Goal: Transaction & Acquisition: Download file/media

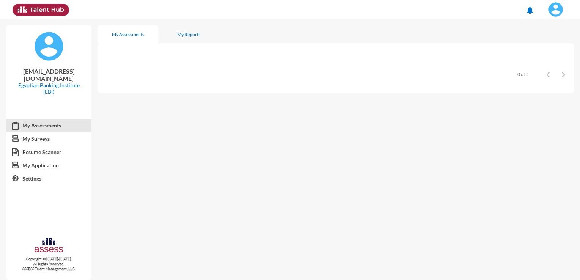
click at [558, 8] on img at bounding box center [555, 9] width 15 height 15
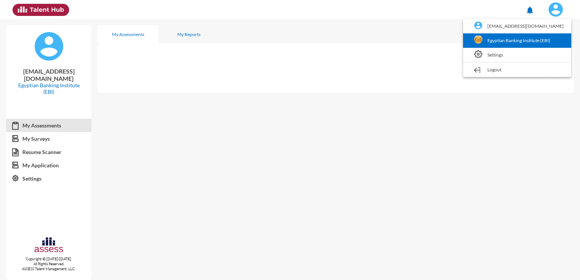
click at [525, 45] on link "Egyptian Banking Institute (EBI)" at bounding box center [517, 40] width 101 height 14
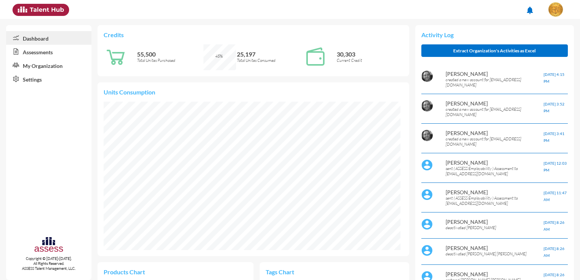
scroll to position [68, 136]
click at [65, 54] on link "Assessments" at bounding box center [48, 52] width 85 height 14
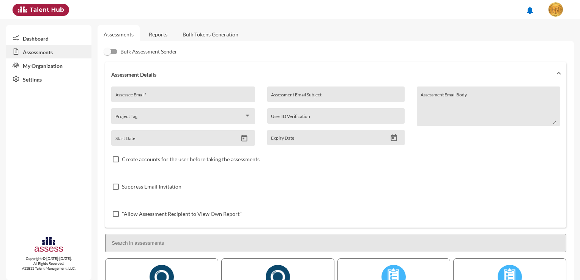
click at [189, 36] on link "Bulk Tokens Generation" at bounding box center [210, 34] width 68 height 19
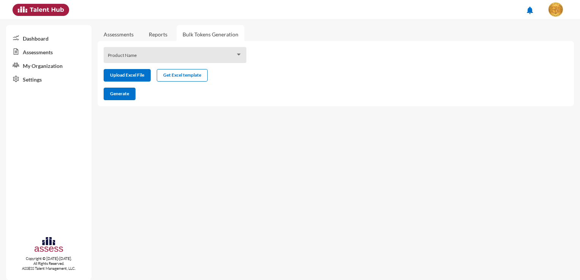
click at [173, 56] on span at bounding box center [172, 58] width 128 height 6
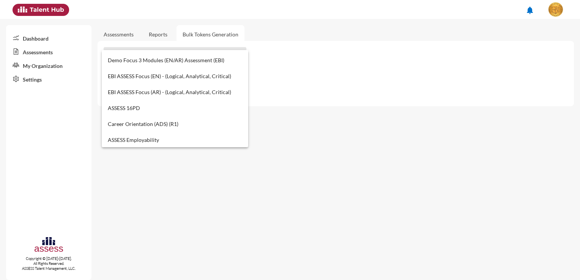
scroll to position [266, 0]
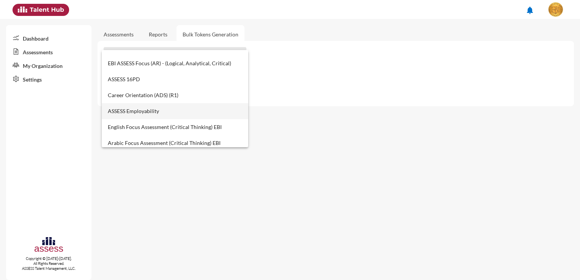
click at [156, 110] on span "ASSESS Employability" at bounding box center [175, 111] width 135 height 16
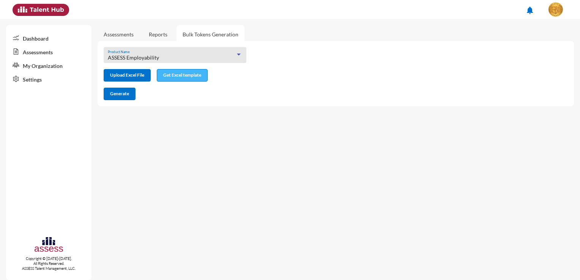
click at [179, 77] on span "Get Excel template" at bounding box center [182, 75] width 38 height 6
click at [140, 73] on input "file" at bounding box center [127, 76] width 46 height 8
type input "C:\fakepath\excel (10).xlsx"
click at [126, 91] on button "Generate" at bounding box center [120, 94] width 32 height 13
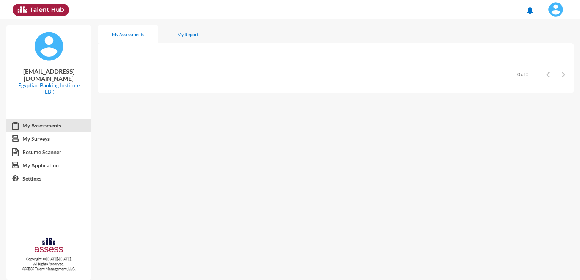
click at [562, 5] on span at bounding box center [555, 9] width 19 height 15
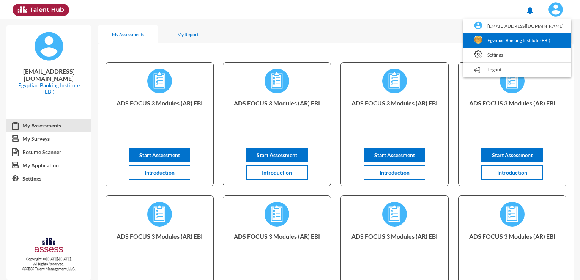
click at [488, 43] on link "Egyptian Banking Institute (EBI)" at bounding box center [517, 40] width 101 height 14
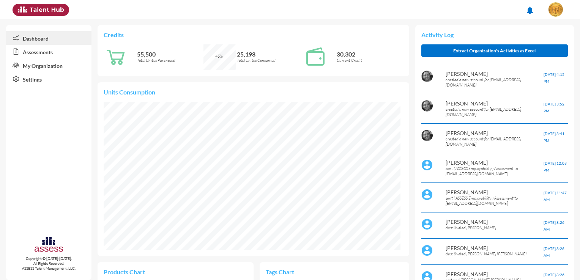
scroll to position [67, 142]
click at [58, 55] on link "Assessments" at bounding box center [48, 52] width 85 height 14
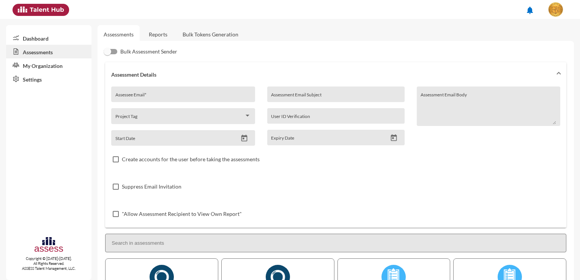
click at [168, 35] on link "Reports" at bounding box center [158, 34] width 31 height 19
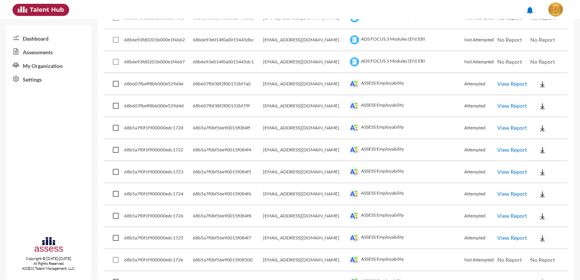
scroll to position [987, 0]
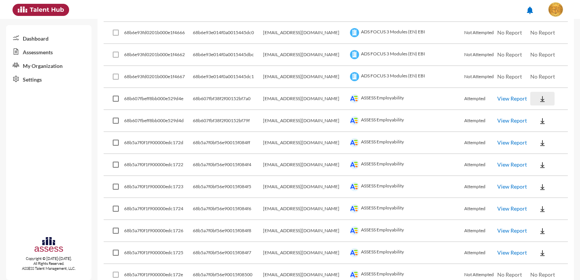
click at [535, 97] on button at bounding box center [542, 99] width 24 height 14
click at [545, 107] on button "Employability / EN" at bounding box center [551, 106] width 57 height 14
click at [540, 115] on button at bounding box center [542, 121] width 24 height 14
click at [543, 126] on button "Employability / EN" at bounding box center [551, 128] width 57 height 14
click at [538, 139] on img at bounding box center [542, 143] width 8 height 8
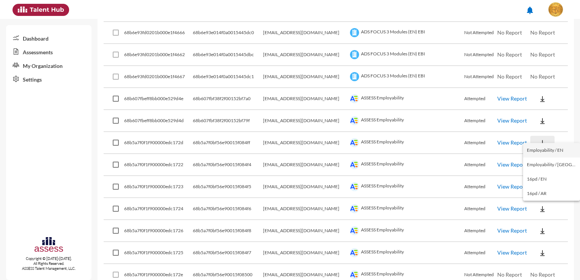
click at [542, 150] on button "Employability / EN" at bounding box center [551, 150] width 57 height 14
click at [540, 160] on button at bounding box center [542, 165] width 24 height 14
click at [539, 170] on button "Employability / EN" at bounding box center [551, 172] width 57 height 14
click at [538, 183] on img at bounding box center [542, 187] width 8 height 8
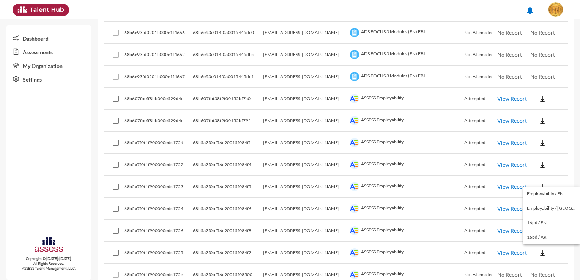
click at [548, 196] on button "Employability / EN" at bounding box center [551, 194] width 57 height 14
click at [540, 204] on button at bounding box center [542, 209] width 24 height 14
click at [543, 215] on button "Employability / EN" at bounding box center [551, 216] width 57 height 14
click at [539, 227] on button at bounding box center [542, 231] width 24 height 14
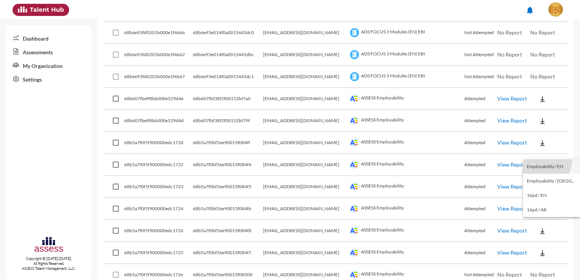
click at [546, 161] on button "Employability / EN" at bounding box center [551, 166] width 57 height 14
click at [538, 249] on img at bounding box center [542, 253] width 8 height 8
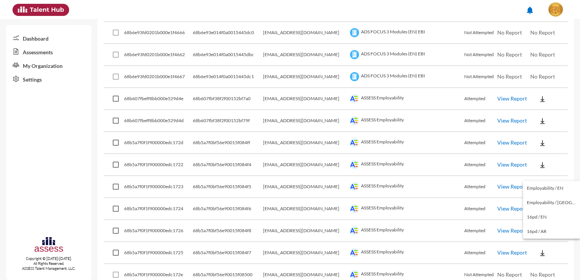
click at [556, 190] on button "Employability / EN" at bounding box center [551, 188] width 57 height 14
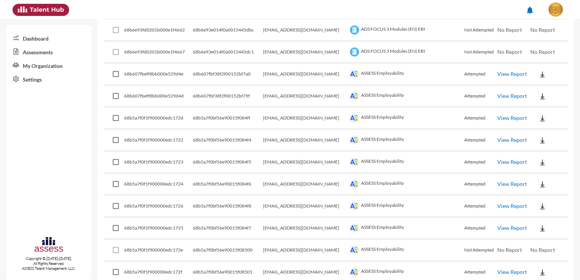
scroll to position [1025, 0]
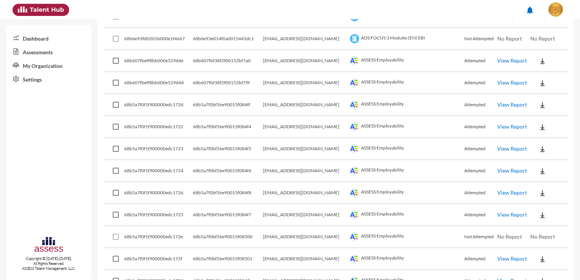
click at [541, 256] on button at bounding box center [542, 259] width 24 height 14
click at [556, 196] on button "Employability / EN" at bounding box center [551, 194] width 57 height 14
click at [544, 269] on button at bounding box center [542, 281] width 24 height 14
click at [558, 216] on button "Employability / EN" at bounding box center [551, 216] width 57 height 14
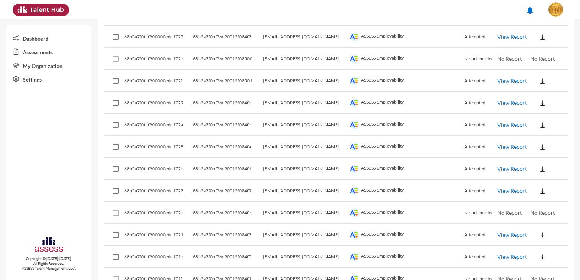
scroll to position [1214, 0]
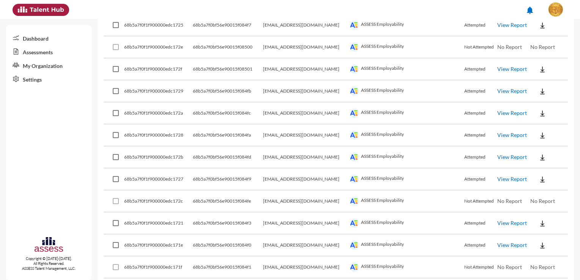
click at [570, 53] on div "Export Results Product Name Date From Date To Export Results Export Id/Tokens E…" at bounding box center [336, 7] width 476 height 2360
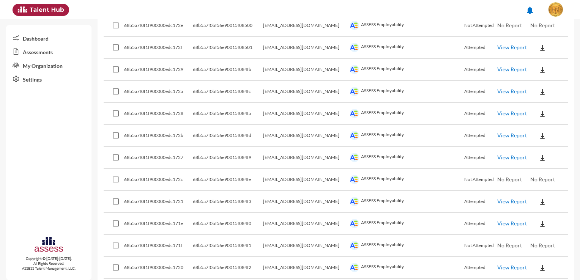
scroll to position [1250, 0]
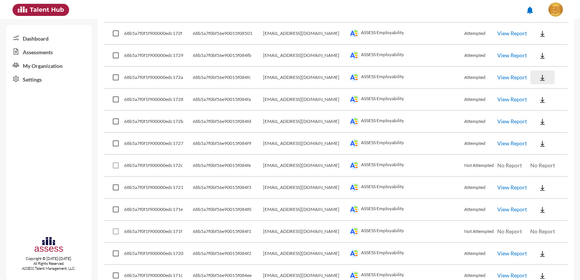
click at [538, 74] on img at bounding box center [542, 78] width 8 height 8
click at [542, 86] on button "Employability / EN" at bounding box center [551, 83] width 57 height 14
click at [540, 93] on button at bounding box center [542, 100] width 24 height 14
click at [543, 107] on button "Employability / EN" at bounding box center [551, 105] width 57 height 14
click at [542, 115] on button at bounding box center [542, 122] width 24 height 14
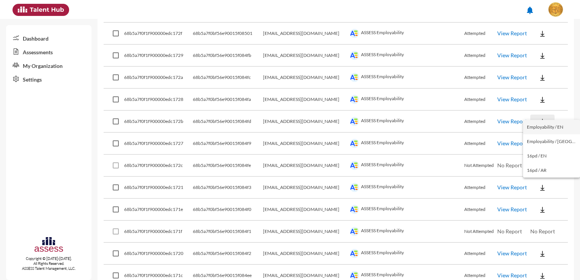
click at [545, 128] on button "Employability / EN" at bounding box center [551, 127] width 57 height 14
click at [539, 143] on td at bounding box center [549, 144] width 38 height 22
click at [539, 139] on button at bounding box center [542, 144] width 24 height 14
click at [544, 148] on button "Employability / EN" at bounding box center [551, 149] width 57 height 14
click at [540, 181] on button at bounding box center [542, 188] width 24 height 14
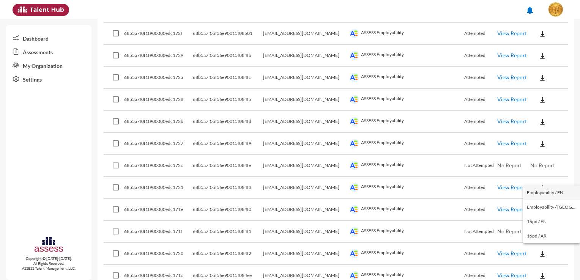
click at [543, 194] on button "Employability / EN" at bounding box center [551, 193] width 57 height 14
click at [542, 203] on button at bounding box center [542, 210] width 24 height 14
click at [544, 215] on button "Employability / EN" at bounding box center [551, 215] width 57 height 14
click at [538, 250] on img at bounding box center [542, 254] width 8 height 8
click at [551, 184] on button "Employability / EN" at bounding box center [551, 187] width 57 height 14
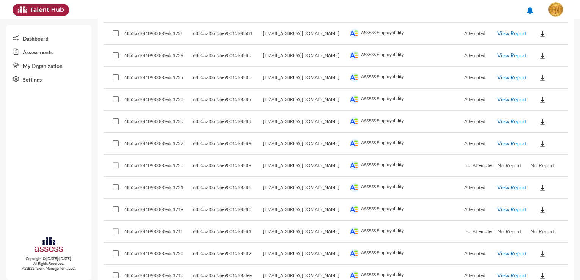
click at [542, 269] on button at bounding box center [542, 276] width 24 height 14
click at [556, 210] on button "Employability / EN" at bounding box center [551, 209] width 57 height 14
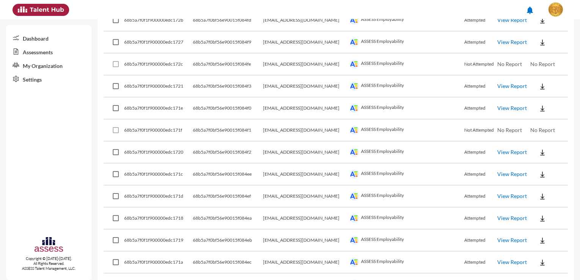
scroll to position [1364, 0]
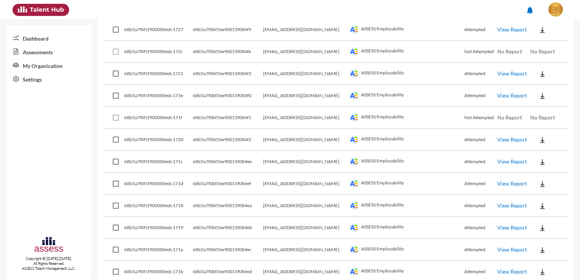
click at [559, 177] on td at bounding box center [549, 184] width 38 height 22
click at [538, 180] on img at bounding box center [542, 184] width 8 height 8
click at [541, 190] on button "Employability / EN" at bounding box center [551, 188] width 57 height 14
click at [542, 199] on button at bounding box center [542, 206] width 24 height 14
click at [544, 207] on button "Employability / EN" at bounding box center [551, 210] width 57 height 14
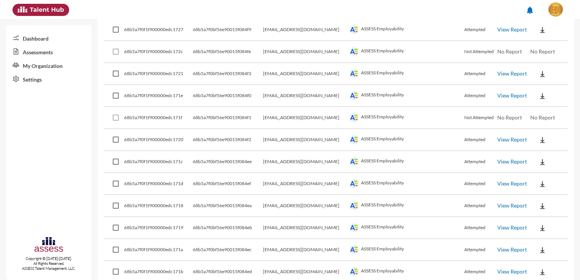
click at [540, 221] on button at bounding box center [542, 228] width 24 height 14
click at [553, 162] on button "Employability / EN" at bounding box center [551, 160] width 57 height 14
click at [542, 244] on button at bounding box center [542, 250] width 24 height 14
click at [551, 178] on button "Employability / EN" at bounding box center [551, 182] width 57 height 14
click at [538, 268] on img at bounding box center [542, 272] width 8 height 8
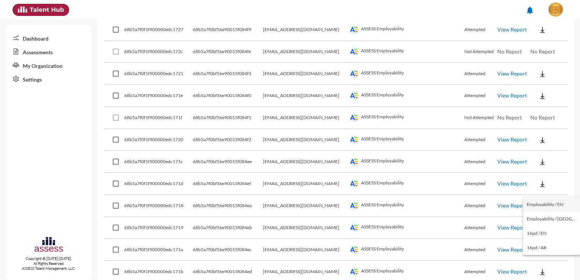
click at [556, 208] on button "Employability / EN" at bounding box center [551, 204] width 57 height 14
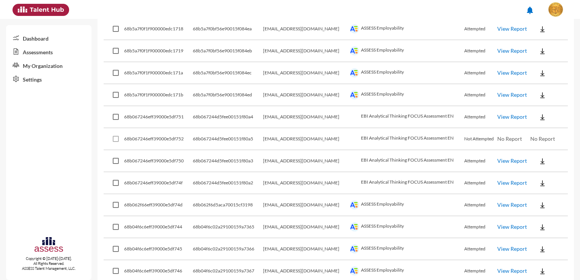
scroll to position [1554, 0]
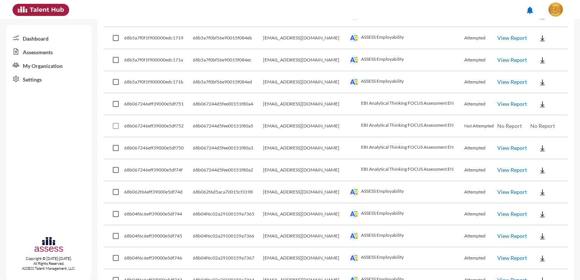
click at [563, 137] on td at bounding box center [549, 148] width 38 height 22
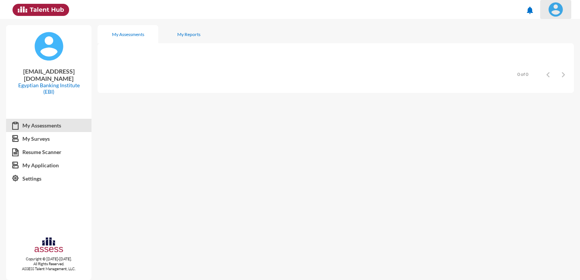
click at [553, 8] on img at bounding box center [555, 9] width 15 height 15
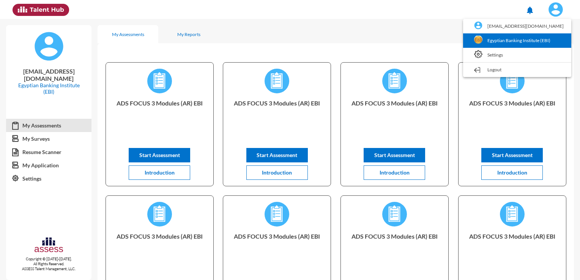
click at [510, 40] on link "Egyptian Banking Institute (EBI)" at bounding box center [517, 40] width 101 height 14
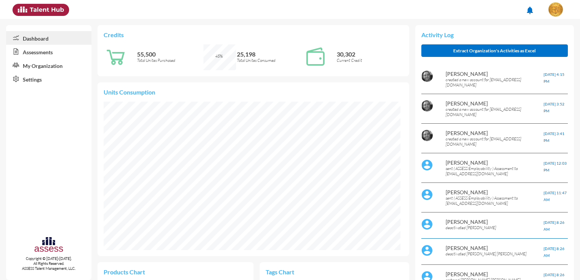
scroll to position [379316, 379168]
click at [51, 56] on link "Assessments" at bounding box center [48, 52] width 85 height 14
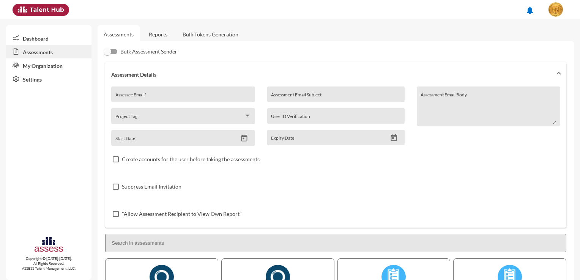
click at [154, 35] on link "Reports" at bounding box center [158, 34] width 31 height 19
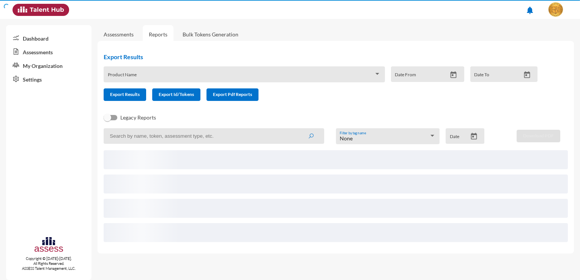
click at [162, 79] on span at bounding box center [241, 77] width 266 height 6
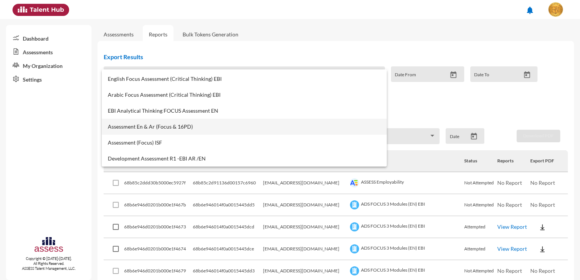
scroll to position [345, 0]
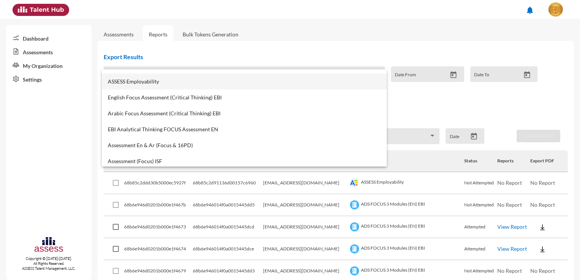
click at [178, 84] on span "ASSESS Employability" at bounding box center [244, 82] width 273 height 6
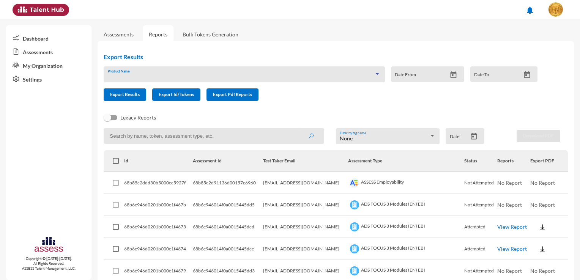
scroll to position [335, 0]
click at [135, 95] on span "Export Results" at bounding box center [125, 94] width 30 height 6
